Goal: Find specific page/section: Find specific page/section

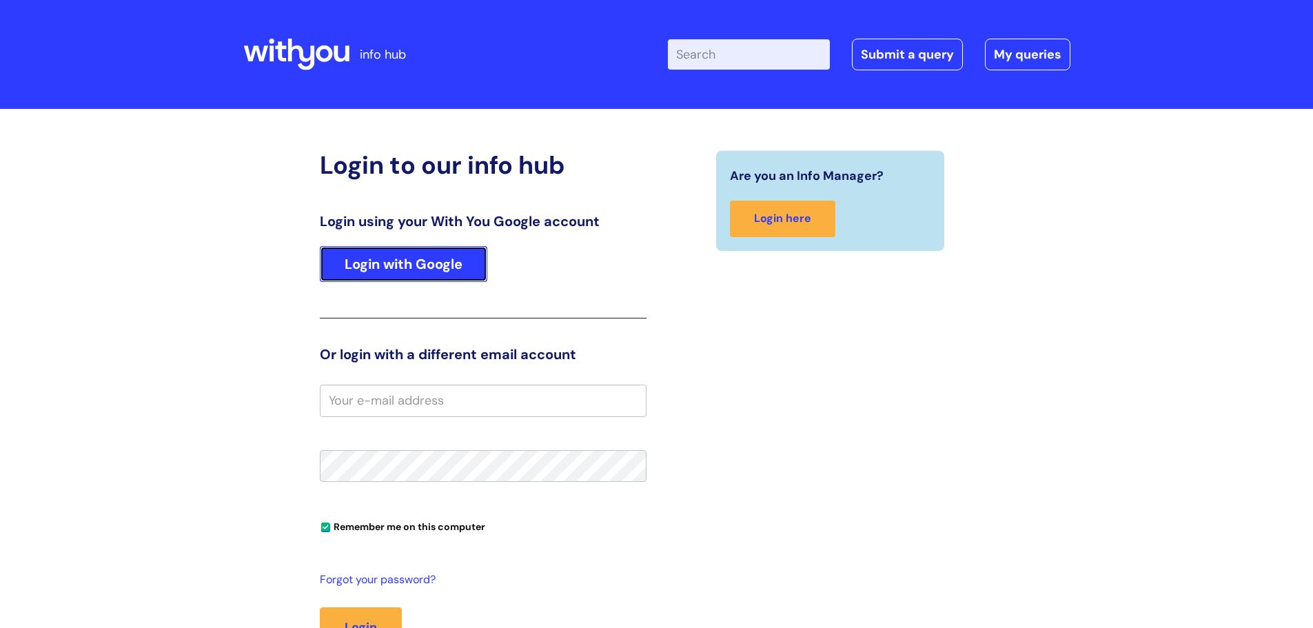
click at [375, 263] on link "Login with Google" at bounding box center [403, 264] width 167 height 36
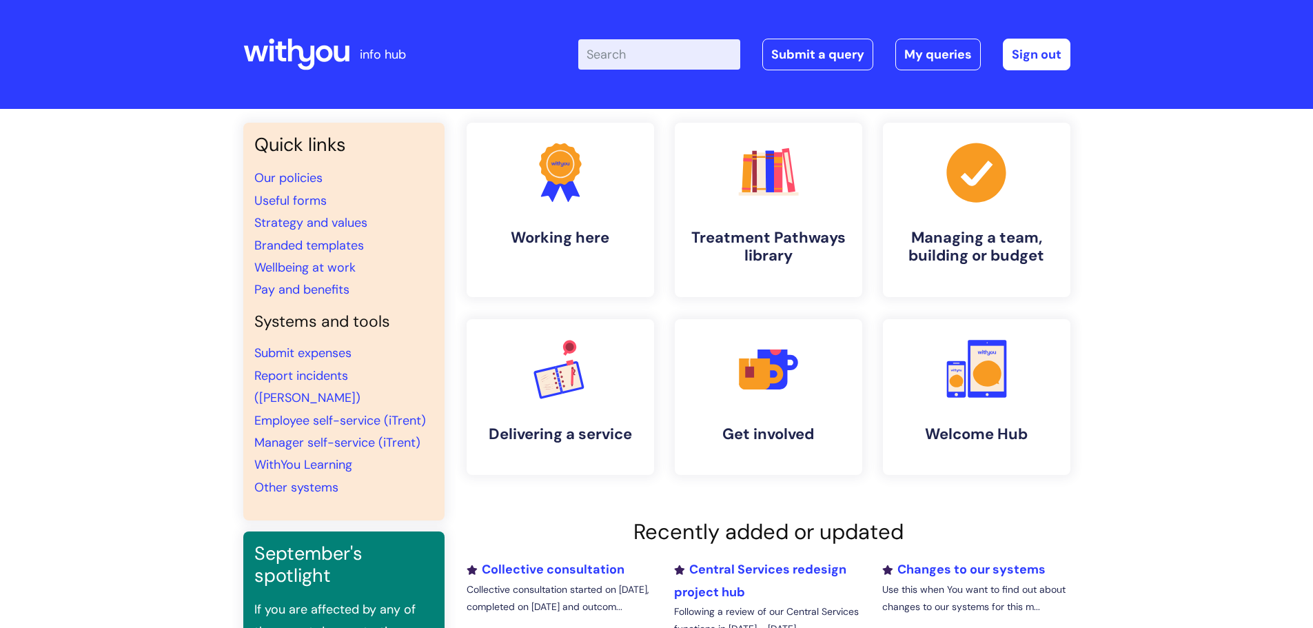
click at [624, 52] on input "Enter your search term here..." at bounding box center [659, 54] width 162 height 30
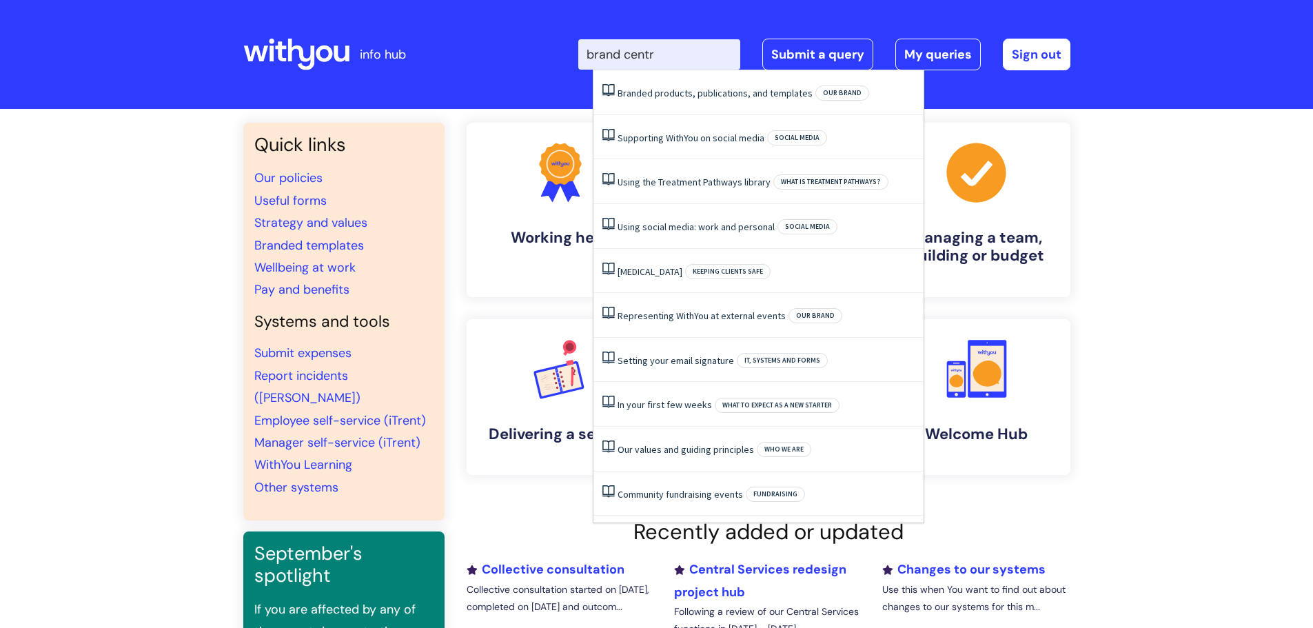
type input "brand centre"
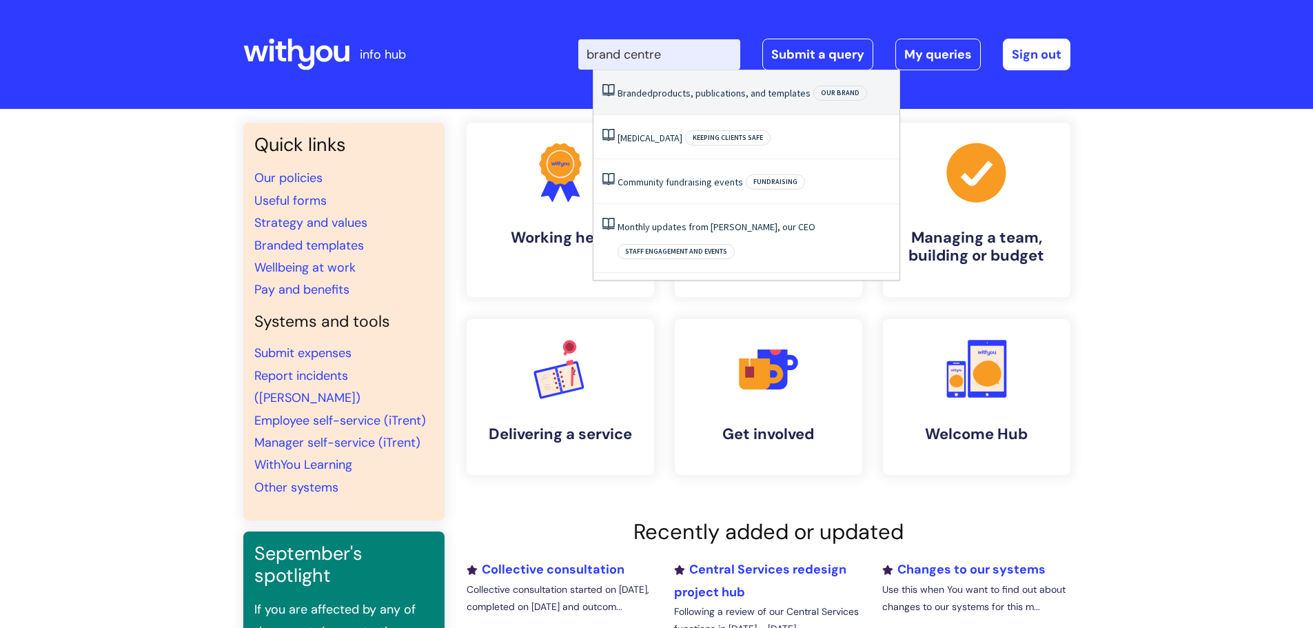
click at [668, 94] on link "Branded products, publications, and templates" at bounding box center [713, 93] width 193 height 12
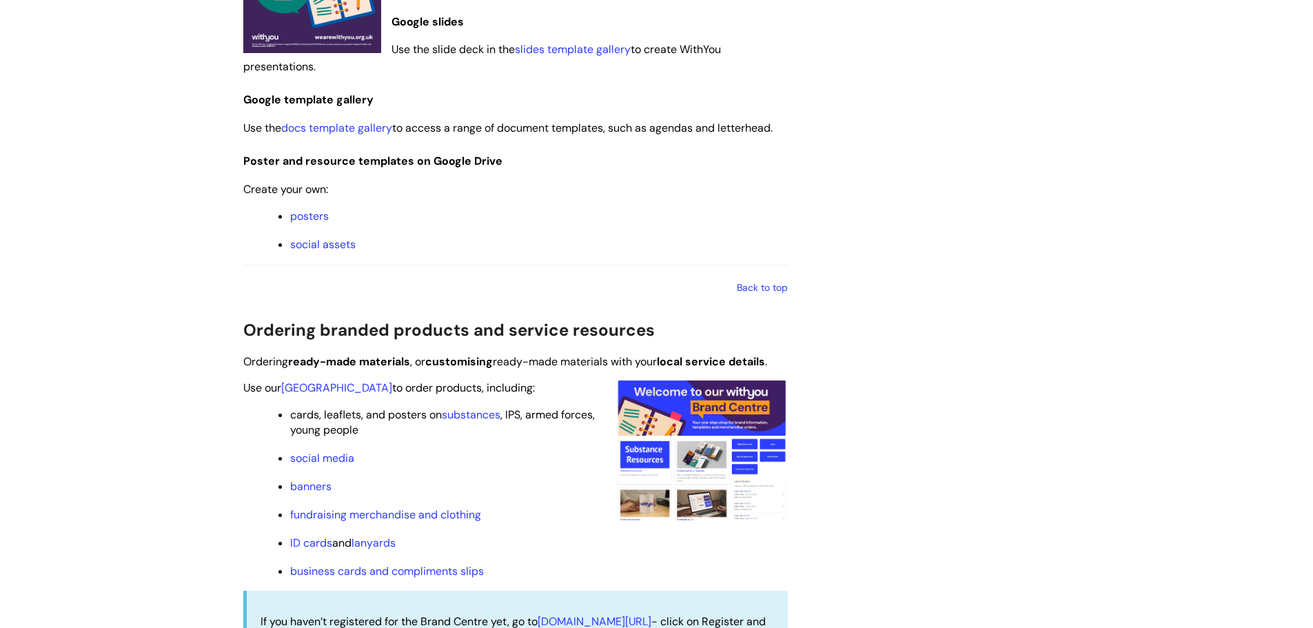
scroll to position [1034, 0]
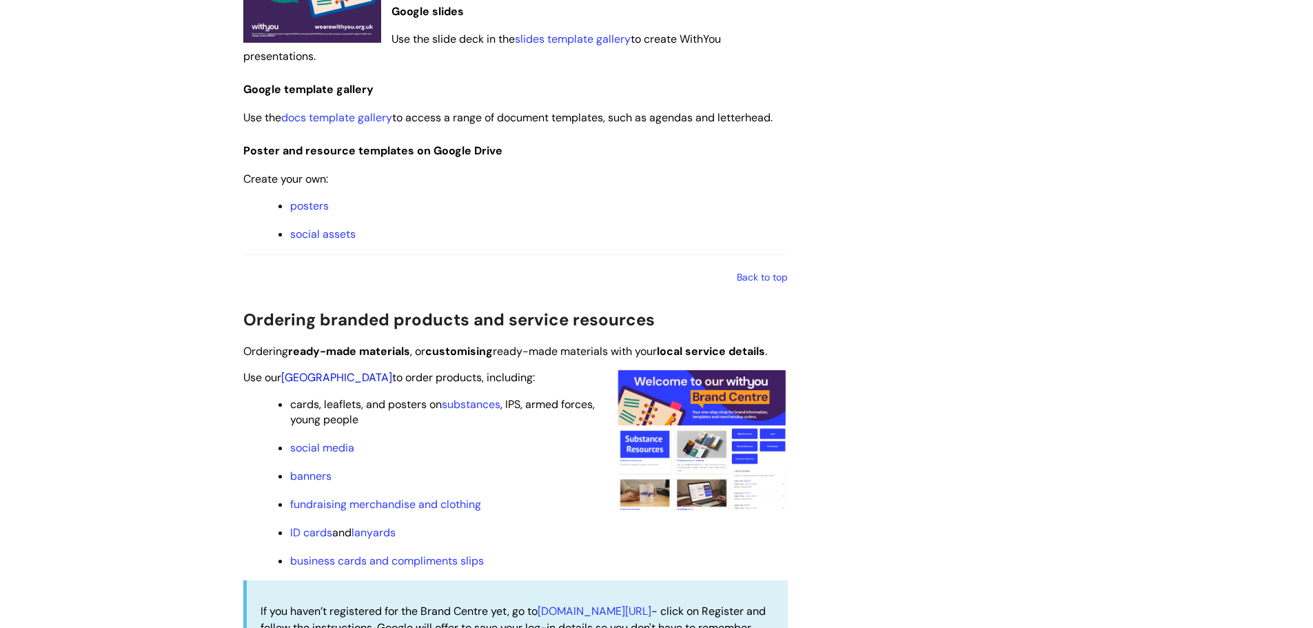
click at [325, 375] on link "[GEOGRAPHIC_DATA]" at bounding box center [336, 377] width 111 height 14
